Goal: Task Accomplishment & Management: Complete application form

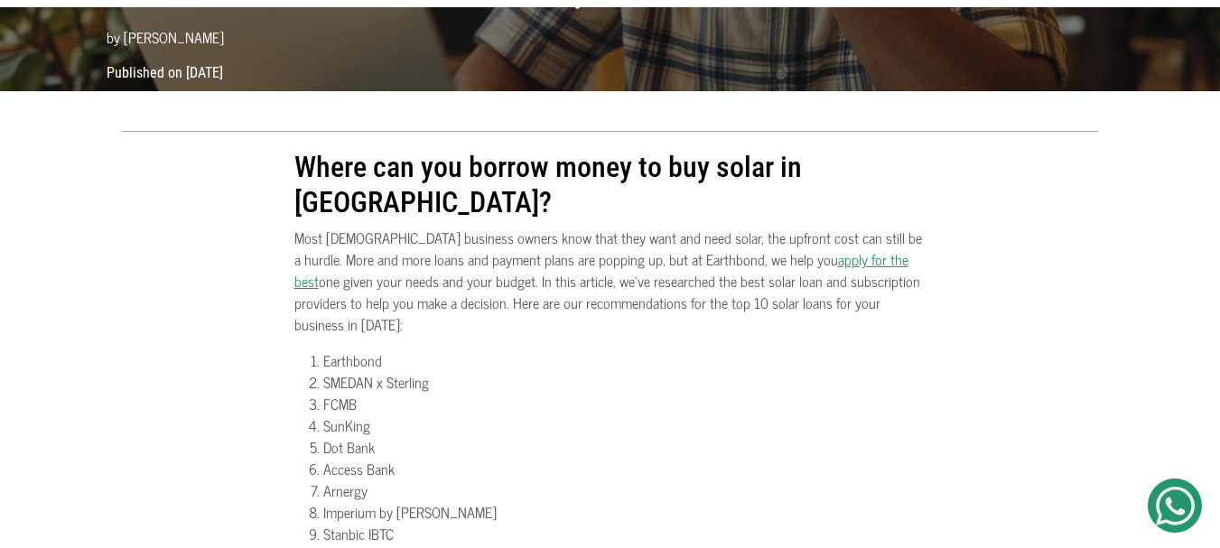
scroll to position [325, 0]
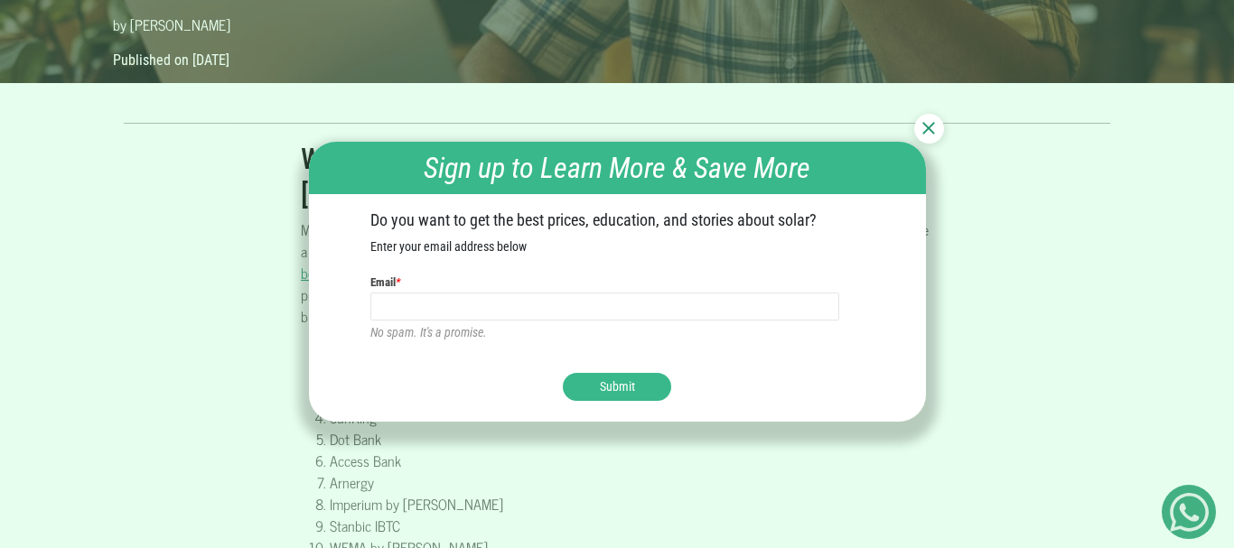
click at [939, 133] on div at bounding box center [929, 129] width 30 height 30
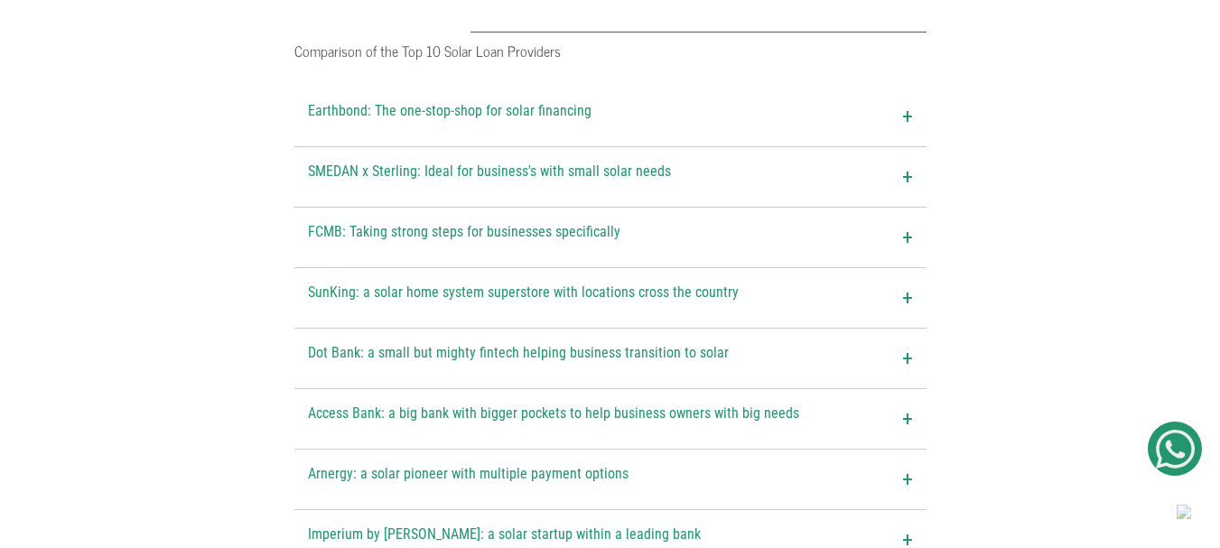
scroll to position [2348, 0]
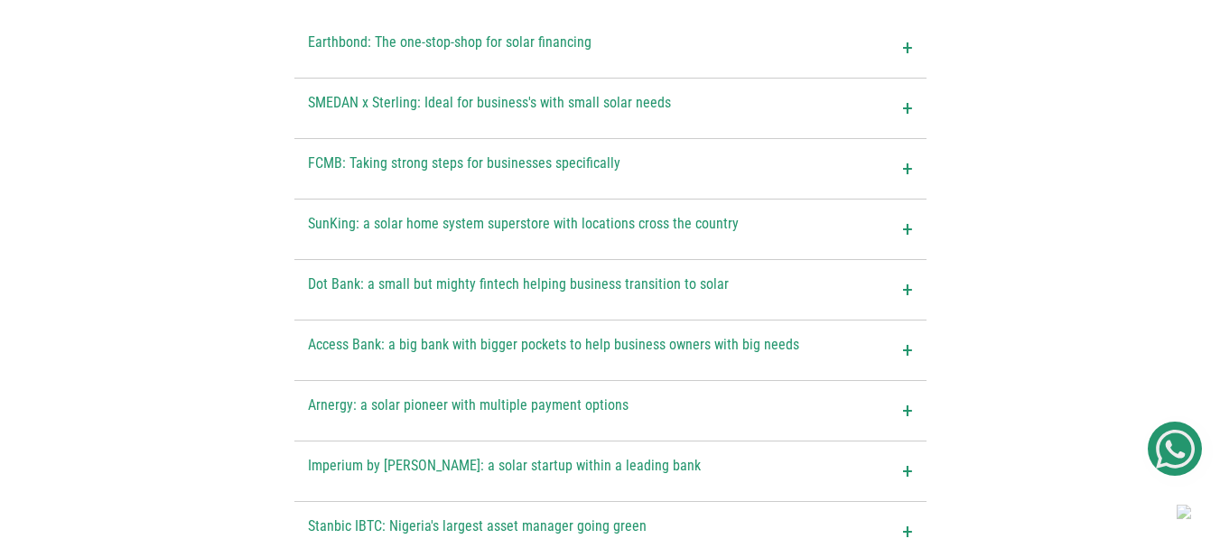
click at [907, 213] on span "+" at bounding box center [907, 229] width 11 height 33
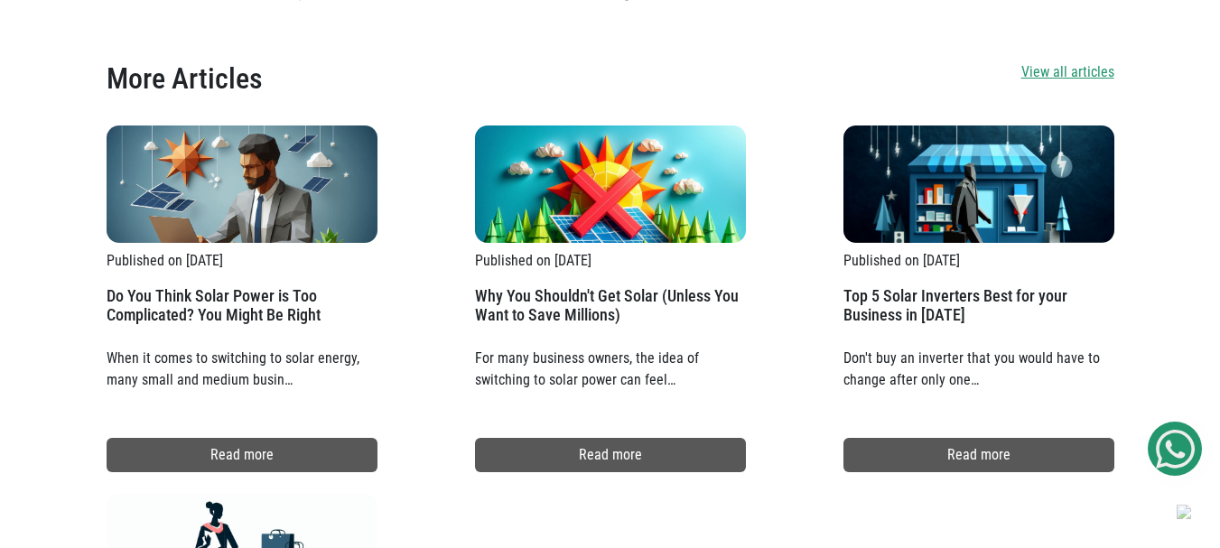
scroll to position [3757, 0]
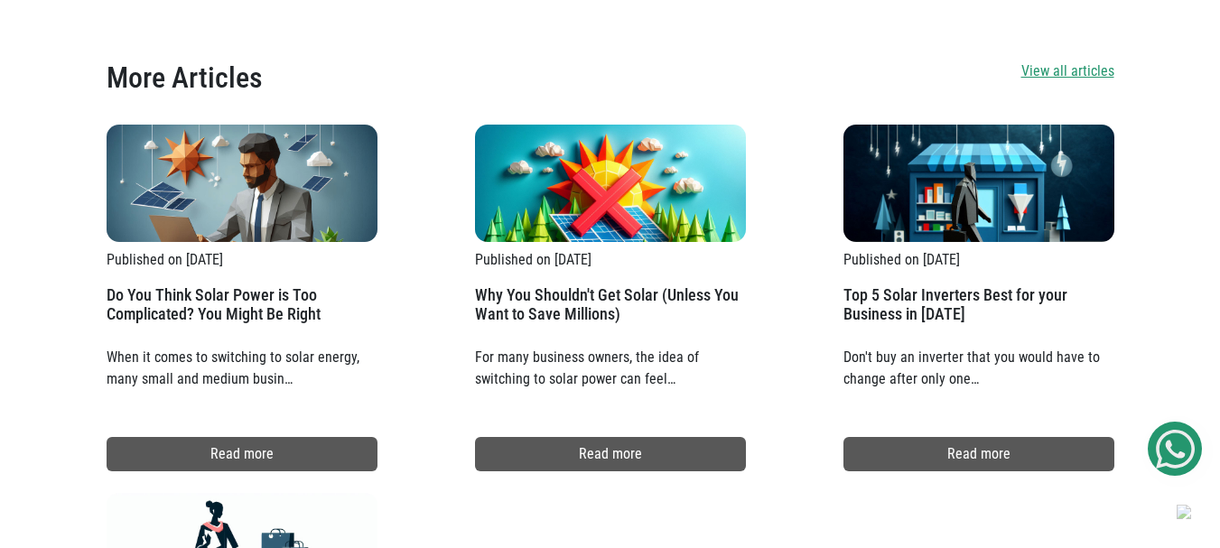
click at [936, 285] on h2 "Top 5 Solar Inverters Best for your Business in 2025" at bounding box center [979, 312] width 271 height 54
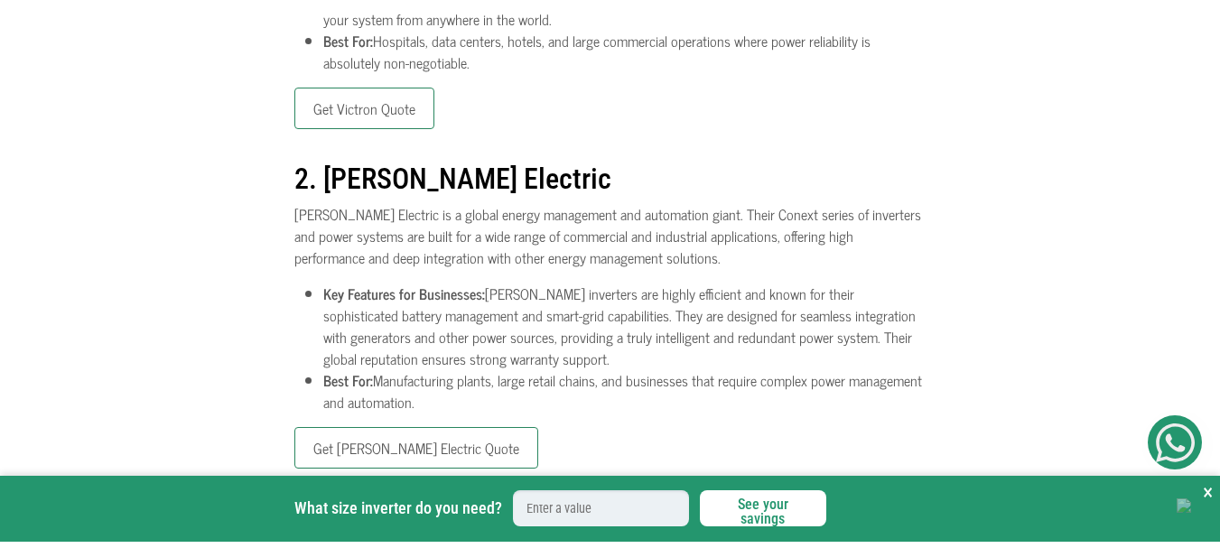
scroll to position [867, 0]
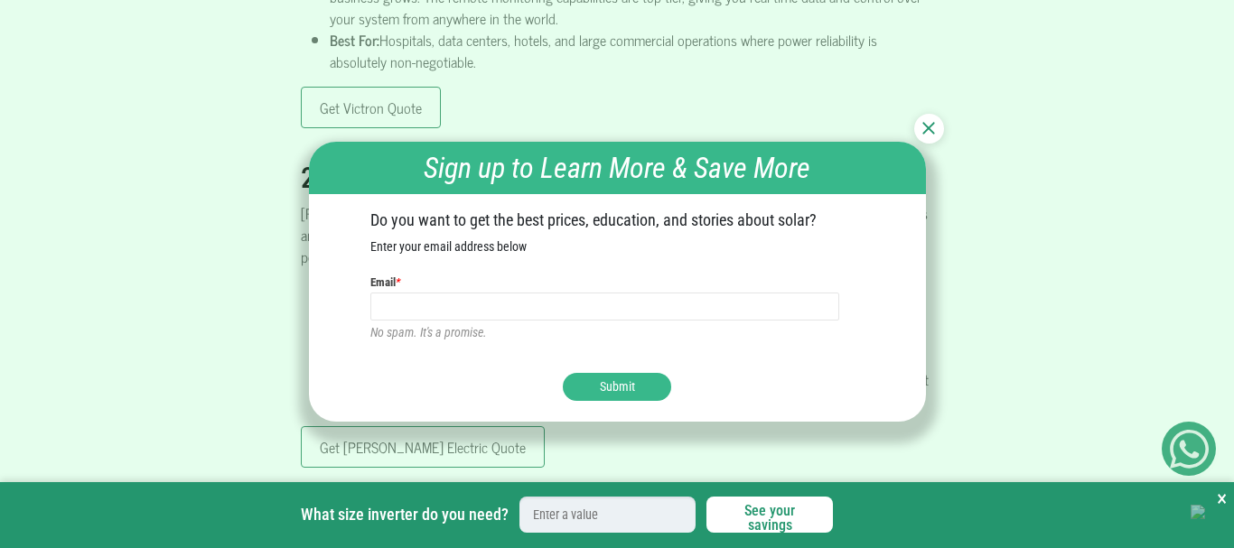
click at [929, 123] on img at bounding box center [928, 128] width 13 height 13
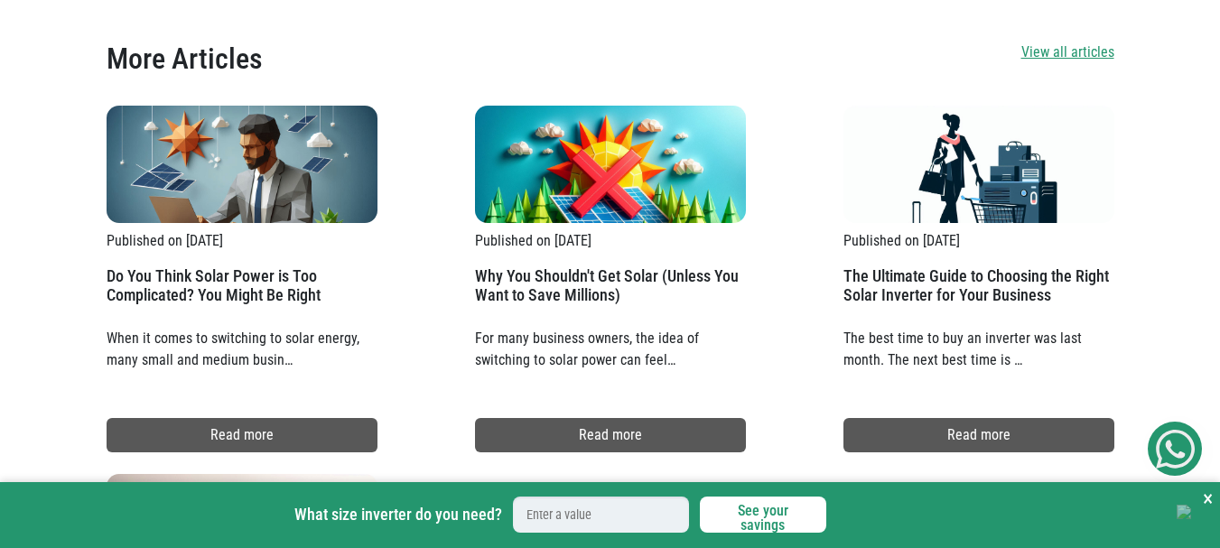
scroll to position [2601, 0]
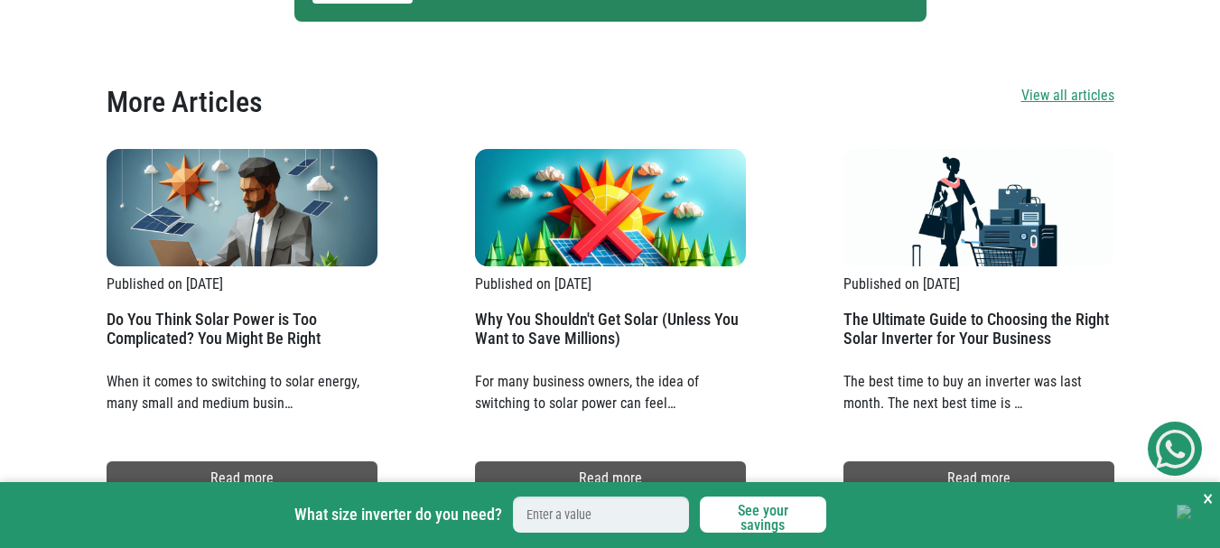
click at [593, 310] on h2 "Why You Shouldn't Get Solar (Unless You Want to Save Millions)" at bounding box center [610, 337] width 271 height 54
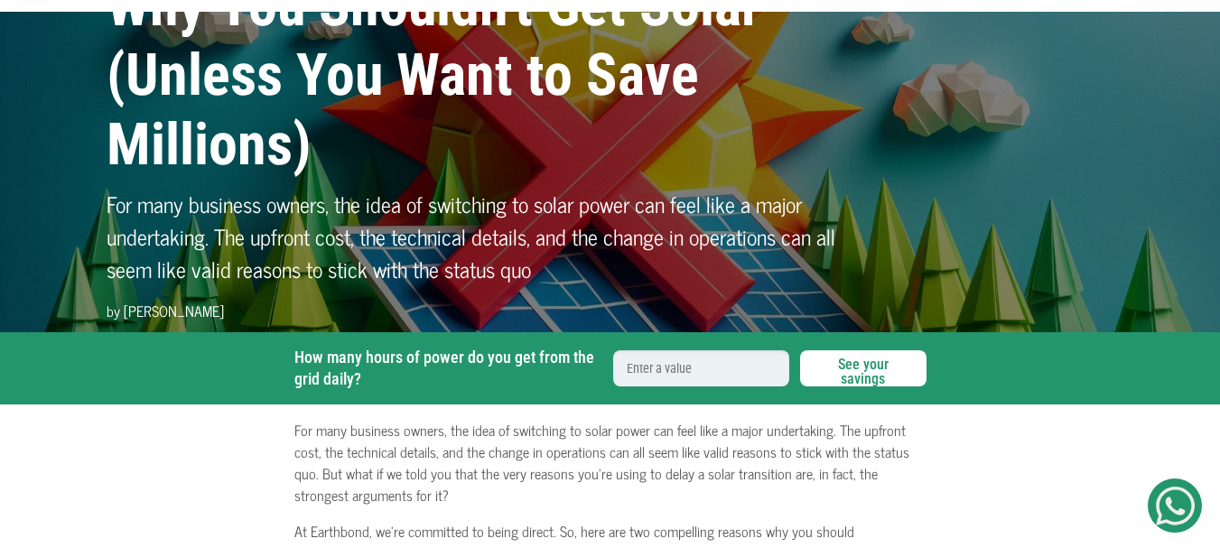
scroll to position [108, 0]
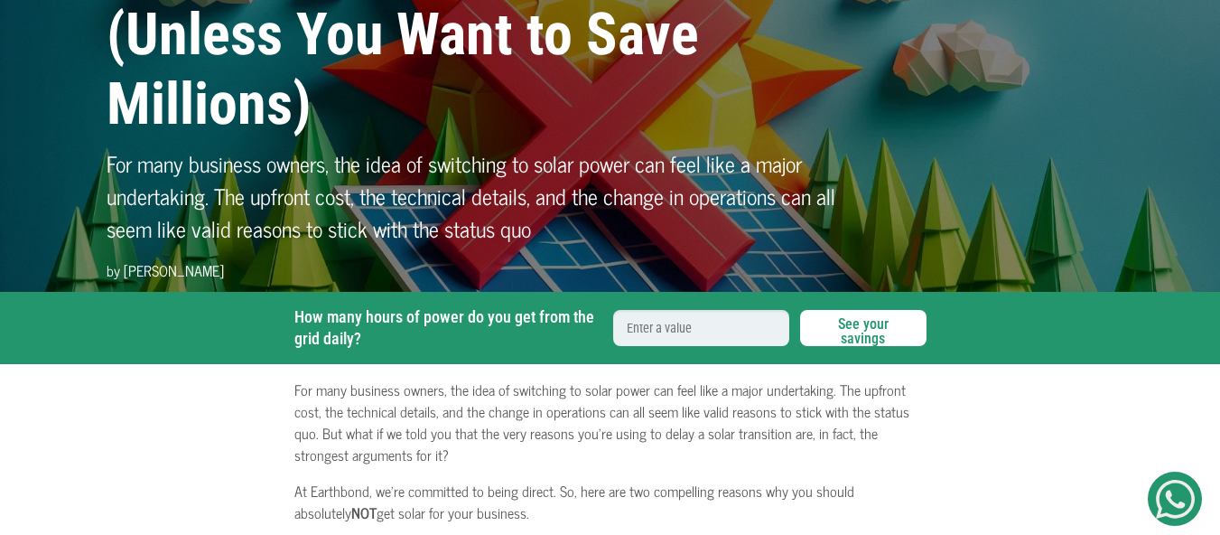
click at [714, 334] on input "How many hours of power do you get from the grid daily?" at bounding box center [701, 328] width 176 height 36
type input "1"
type input "16"
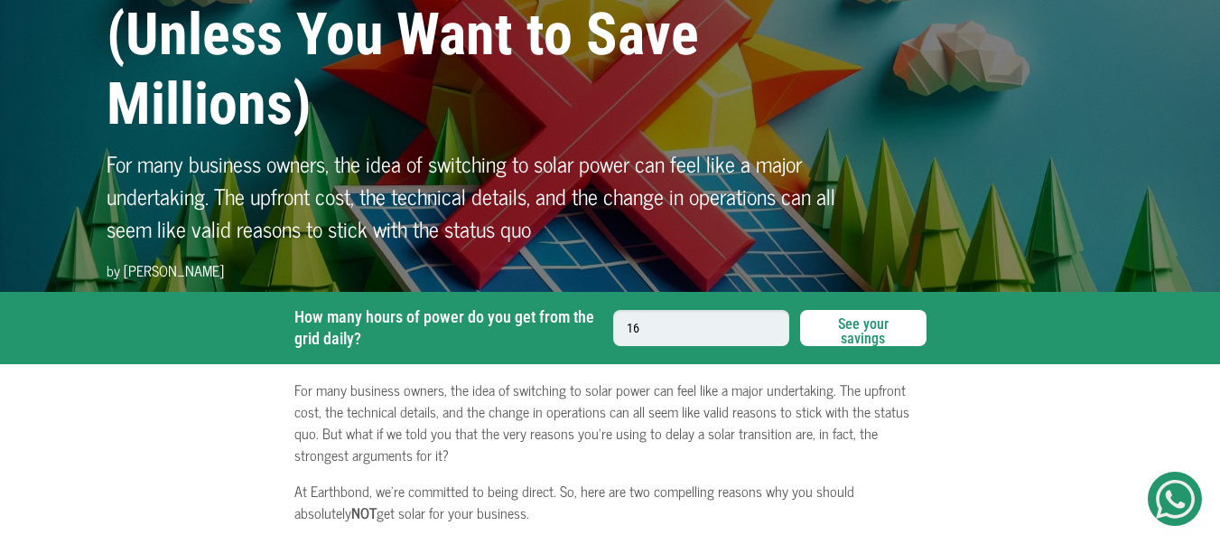
type input "16"
click at [862, 325] on button "See your savings" at bounding box center [863, 328] width 126 height 36
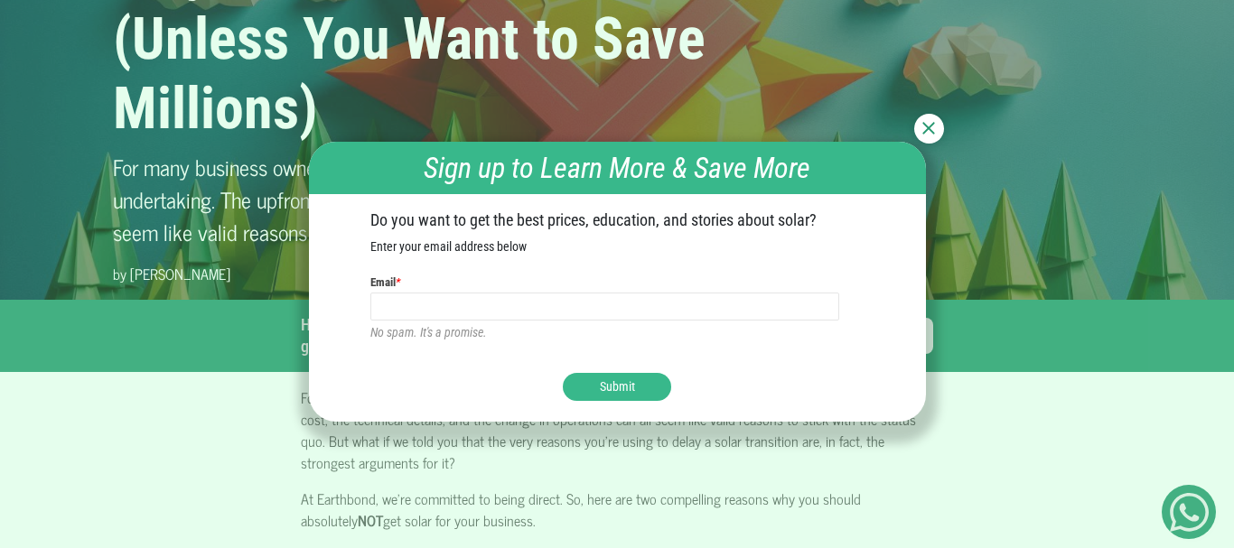
click at [928, 122] on img at bounding box center [928, 128] width 13 height 13
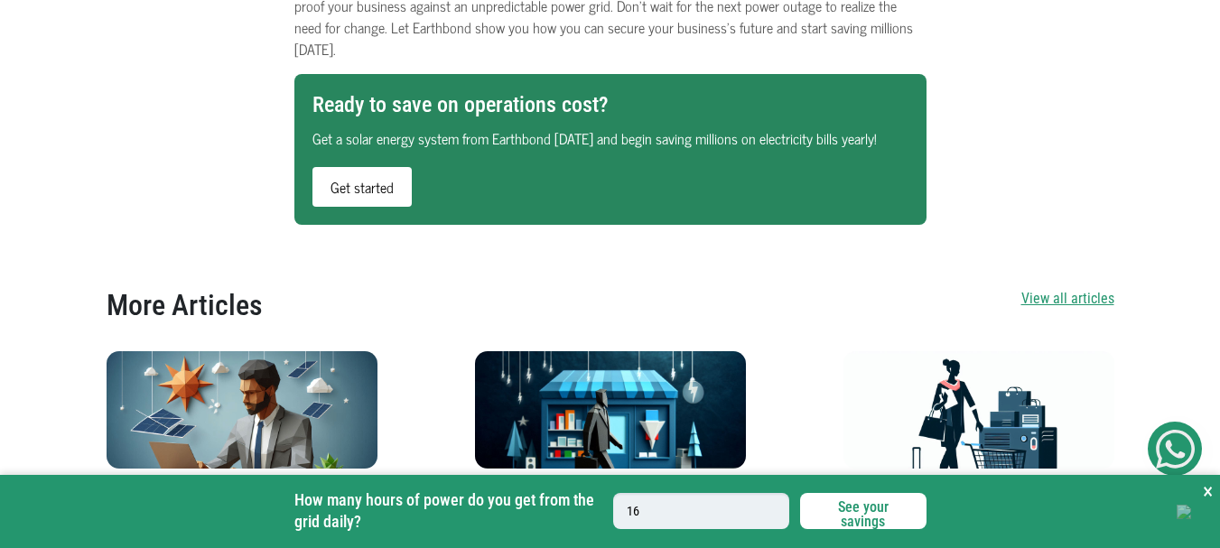
scroll to position [1517, 0]
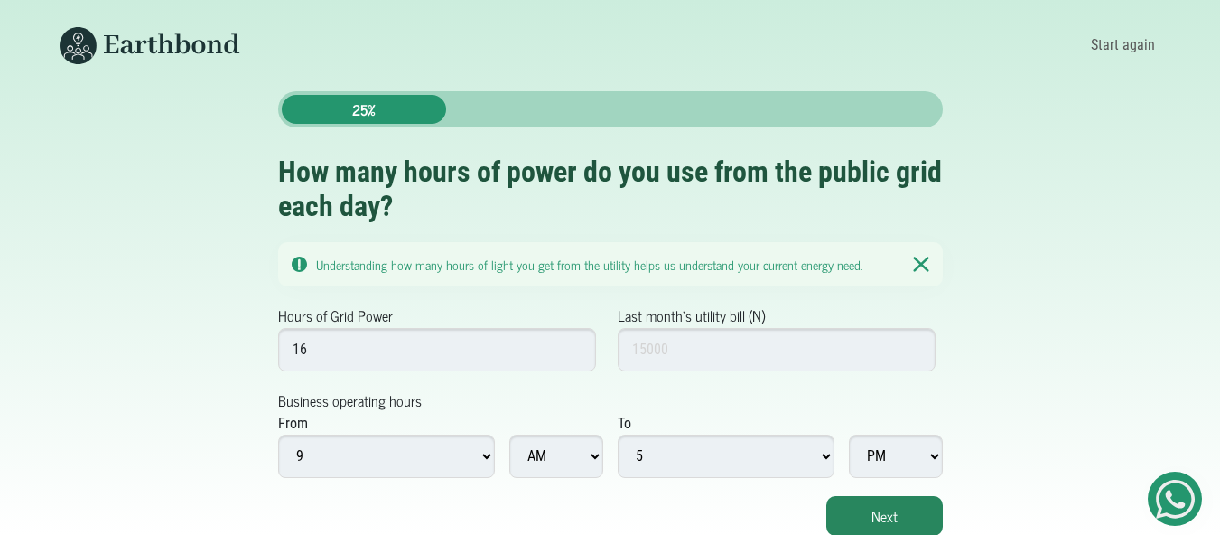
scroll to position [14, 0]
click at [765, 343] on input "Last month's utility bill (N)" at bounding box center [777, 348] width 319 height 43
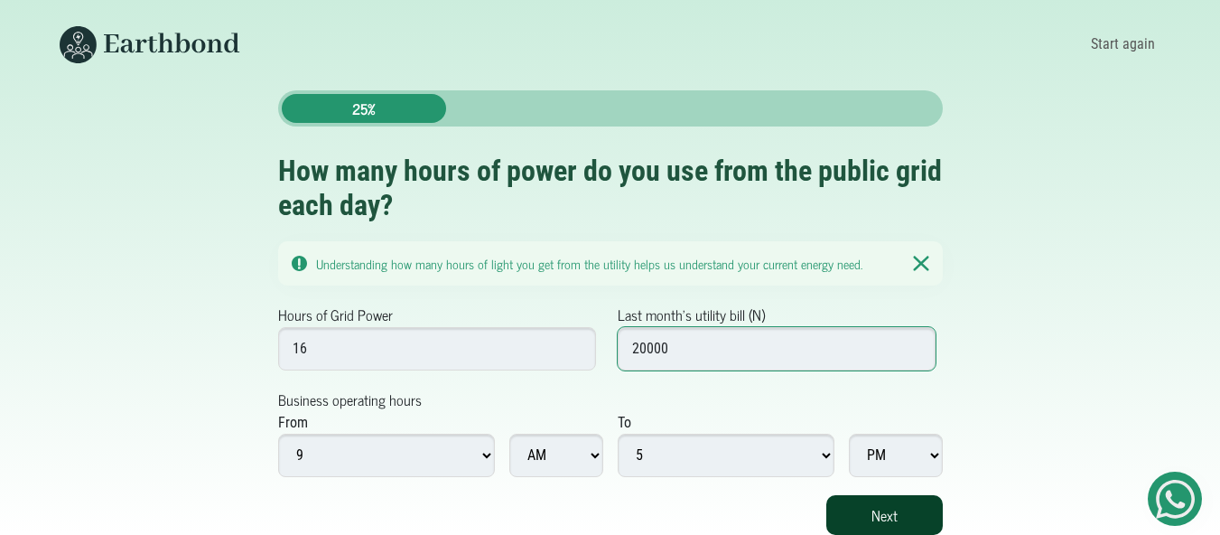
type input "20000"
click at [893, 495] on button "Next" at bounding box center [884, 515] width 117 height 40
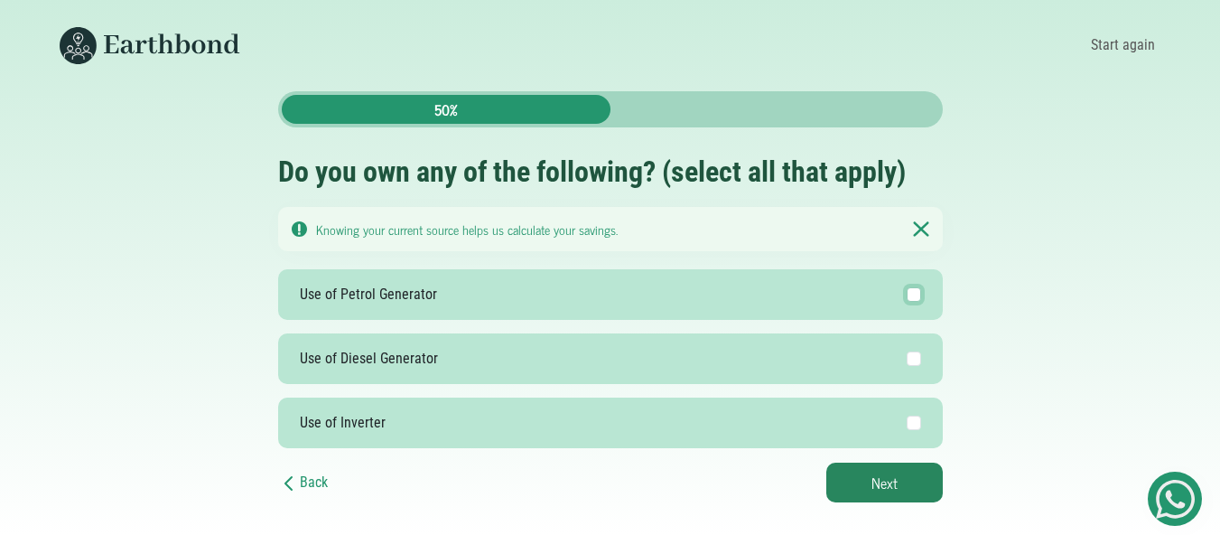
click at [915, 294] on input "Use of Petrol Generator" at bounding box center [914, 294] width 14 height 14
checkbox input "true"
click at [853, 490] on button "Next" at bounding box center [884, 482] width 117 height 40
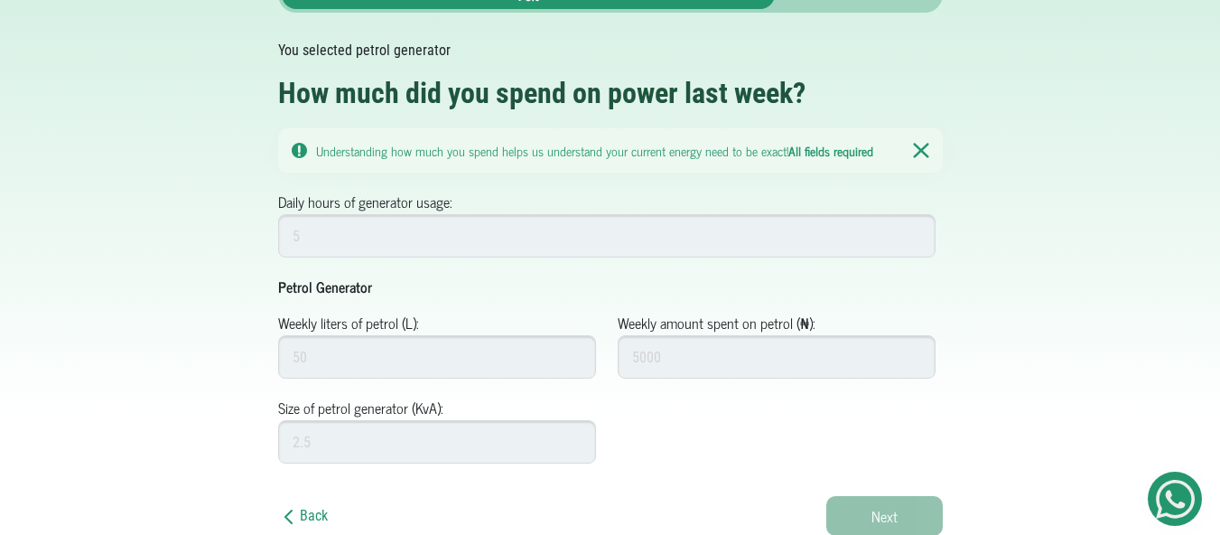
scroll to position [116, 0]
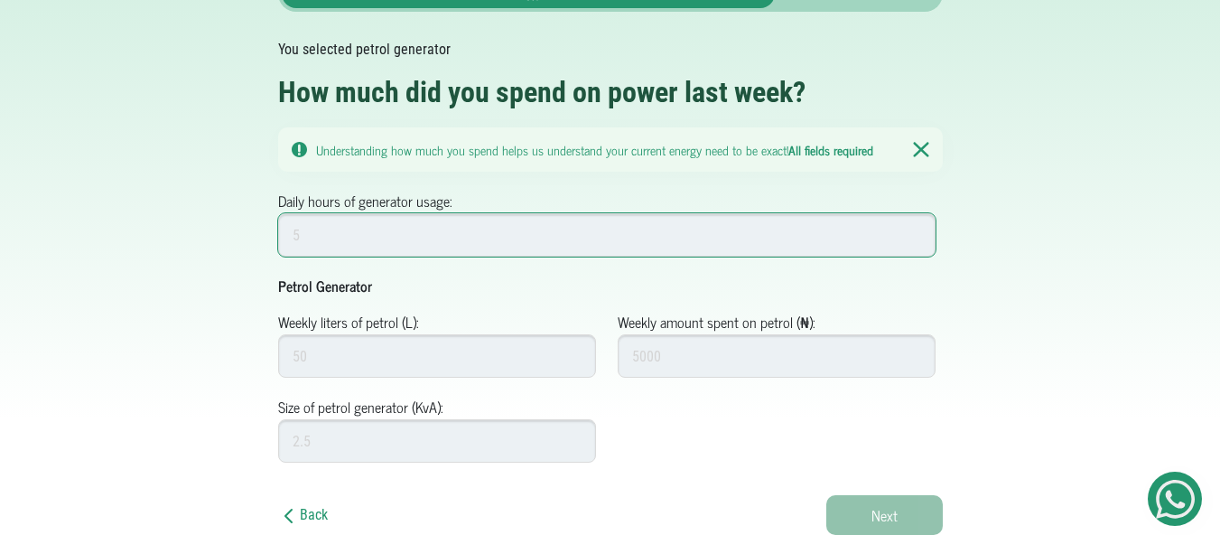
click at [826, 233] on input "Daily hours of generator usage:" at bounding box center [607, 234] width 658 height 43
type input "5"
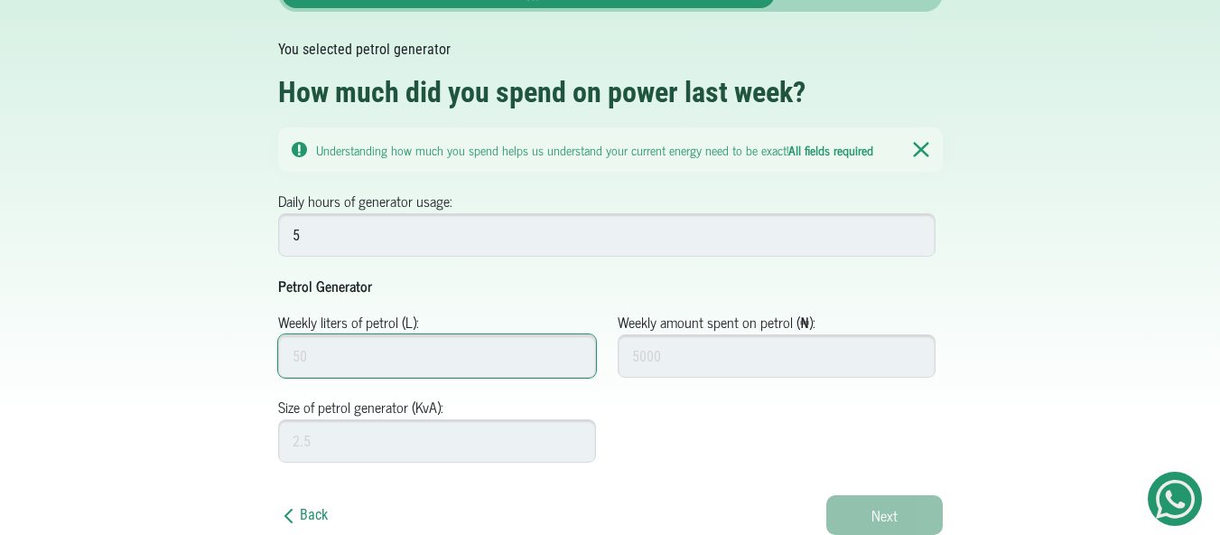
click at [535, 361] on input "Weekly liters of petrol (L):" at bounding box center [437, 355] width 319 height 43
type input "10"
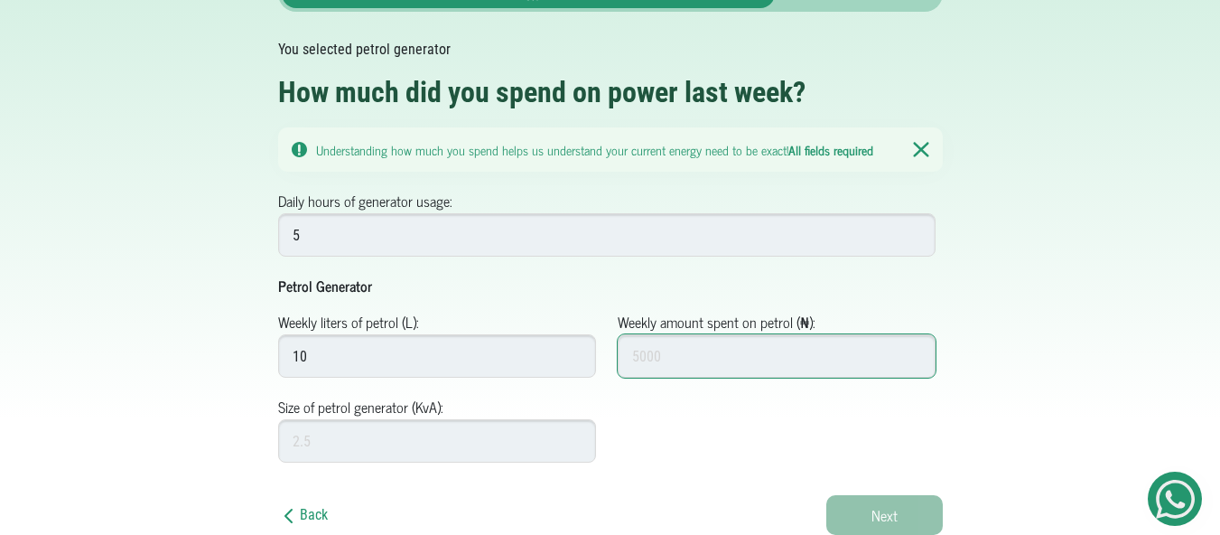
click at [685, 359] on input "Weekly amount spent on petrol (₦):" at bounding box center [777, 355] width 319 height 43
type input "15000"
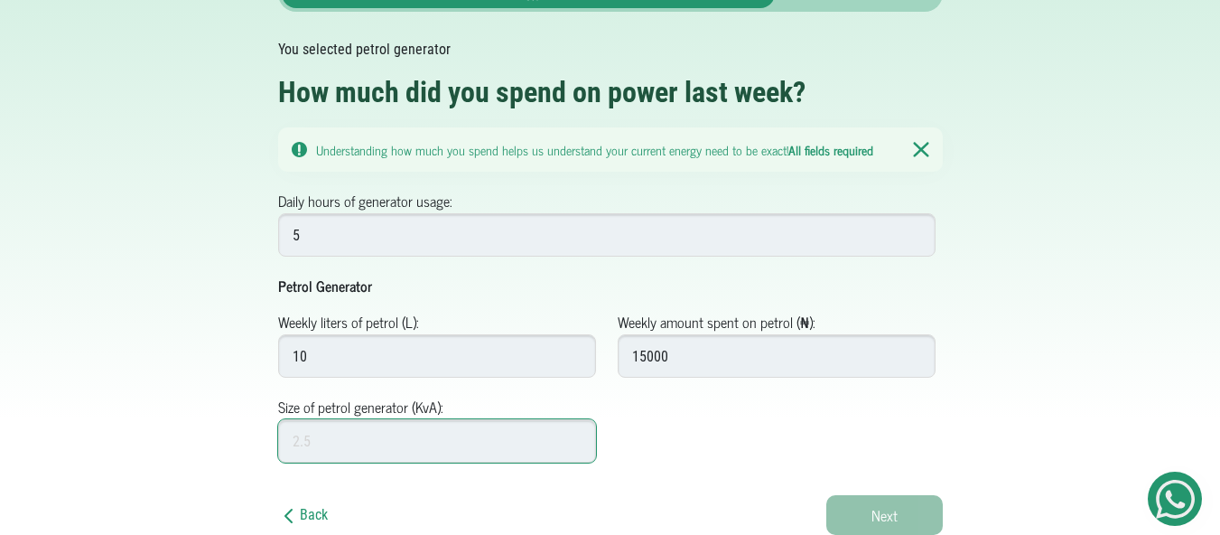
click at [387, 435] on input "Size of petrol generator (KvA):" at bounding box center [437, 440] width 319 height 43
type input "2.5"
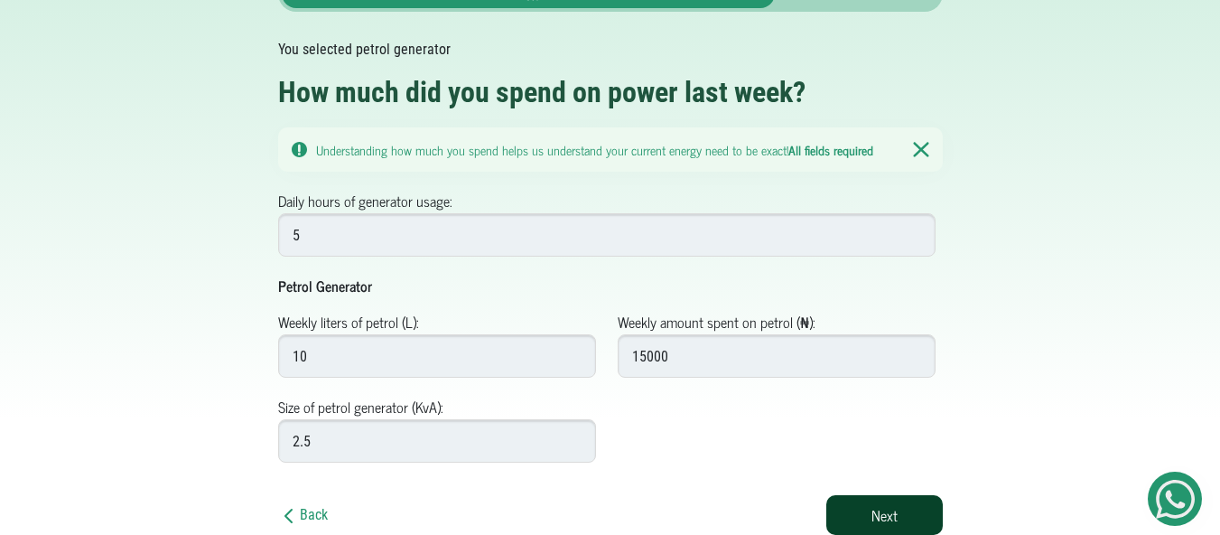
click at [871, 518] on button "Next" at bounding box center [884, 515] width 117 height 40
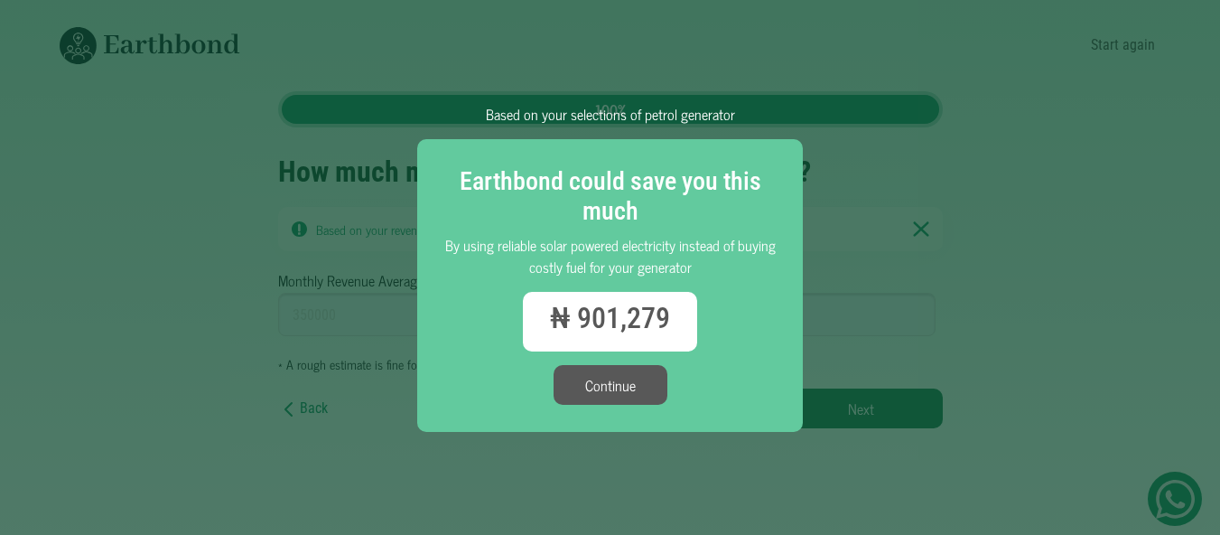
click at [635, 385] on button "Continue" at bounding box center [611, 385] width 114 height 40
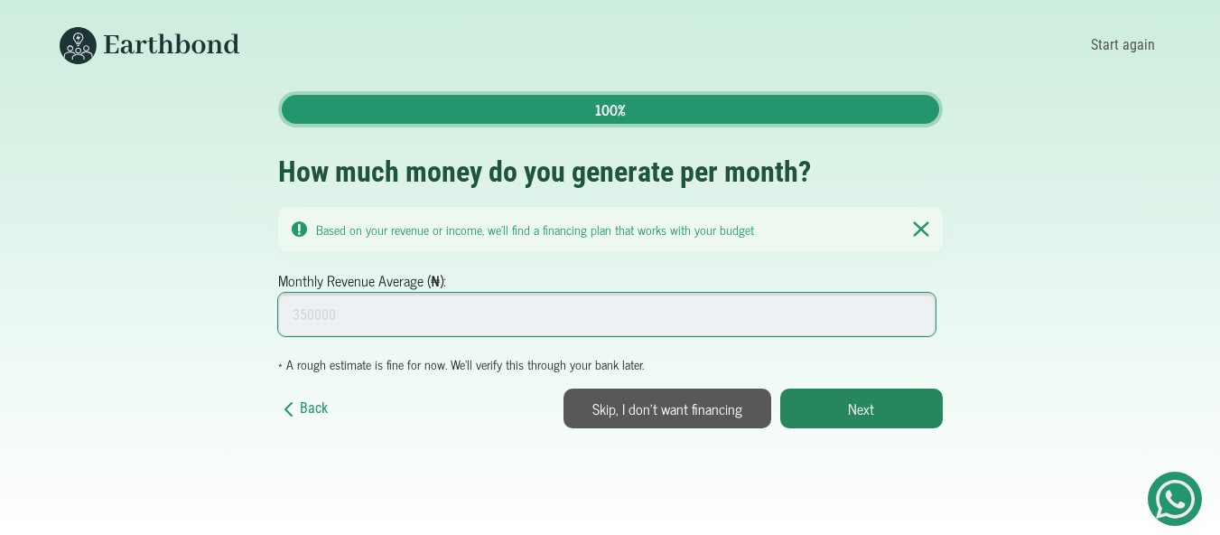
click at [520, 312] on input "Monthly Revenue Average (₦):" at bounding box center [607, 314] width 658 height 43
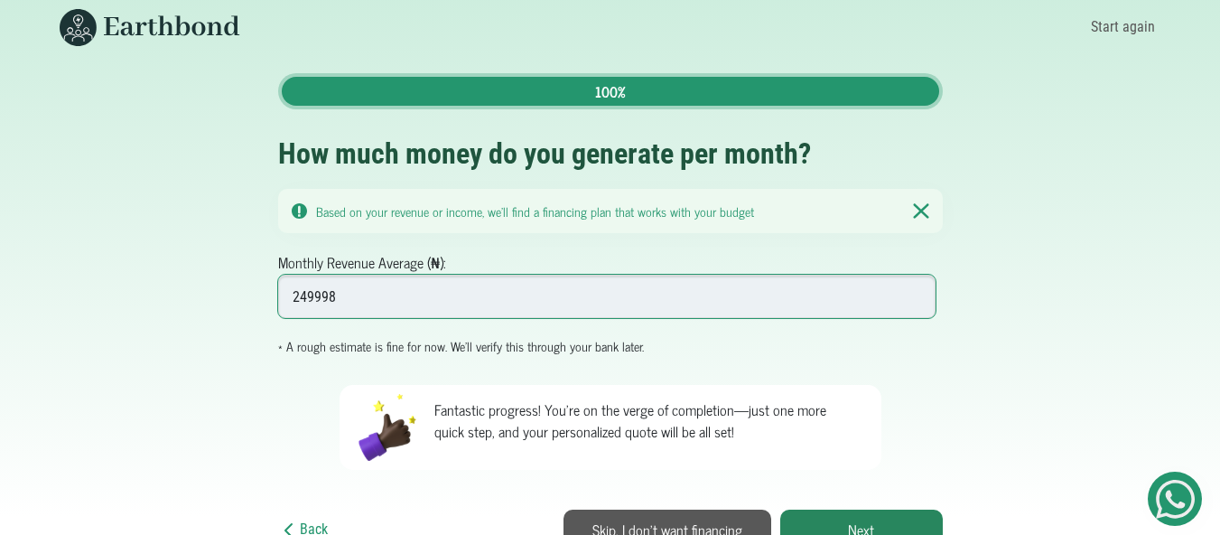
scroll to position [33, 0]
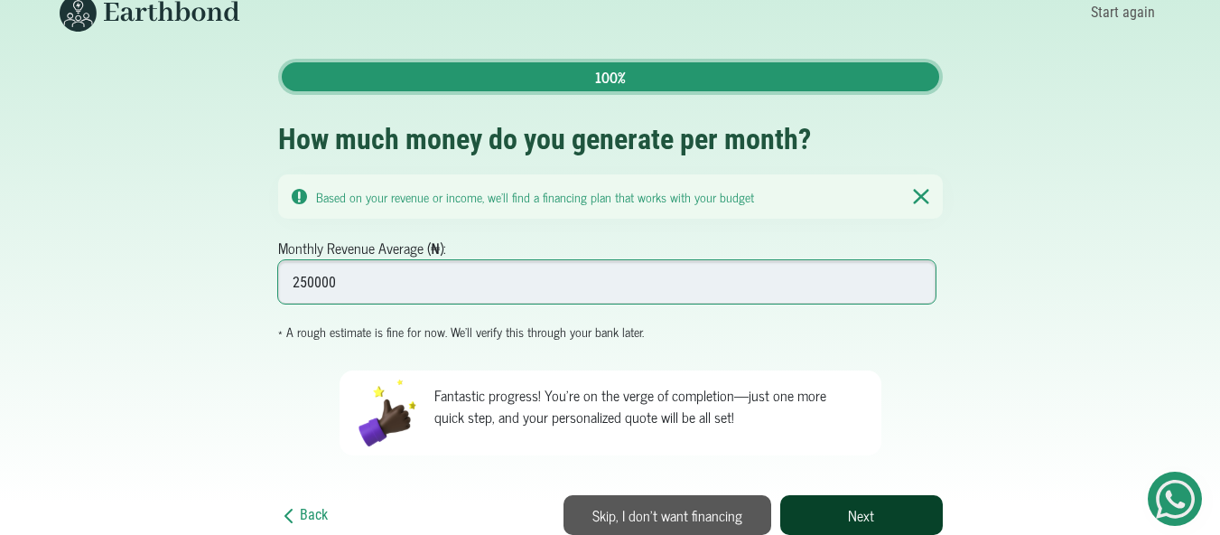
type input "250000"
click at [905, 522] on button "Next" at bounding box center [861, 515] width 163 height 40
